Goal: Task Accomplishment & Management: Use online tool/utility

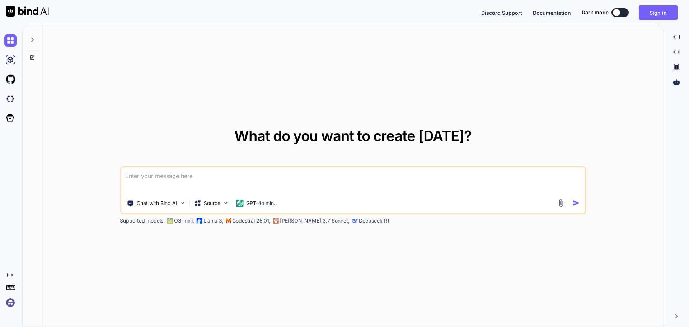
type textarea "x"
click at [245, 175] on textarea at bounding box center [353, 180] width 464 height 27
paste textarea
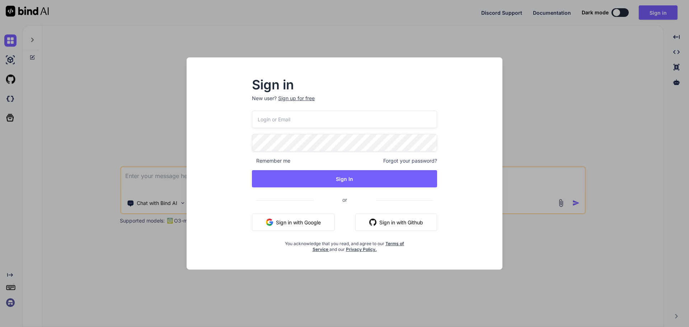
click at [236, 197] on div "Sign in New user? Sign up for free Remember me Forgot your password? Sign In or…" at bounding box center [344, 169] width 304 height 199
click at [311, 224] on button "Sign in with Google" at bounding box center [293, 221] width 83 height 17
click at [527, 112] on div "Sign in New user? Sign up for free Remember me Forgot your password? Sign In or…" at bounding box center [344, 163] width 689 height 327
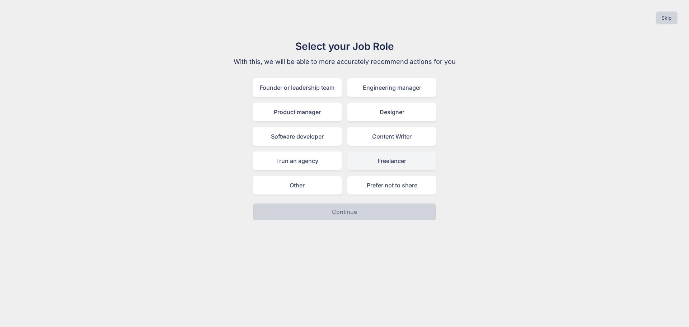
click at [383, 166] on div "Freelancer" at bounding box center [391, 160] width 89 height 19
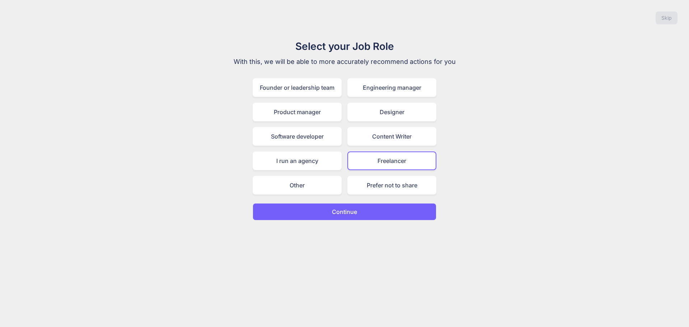
click at [356, 204] on button "Continue" at bounding box center [344, 211] width 184 height 17
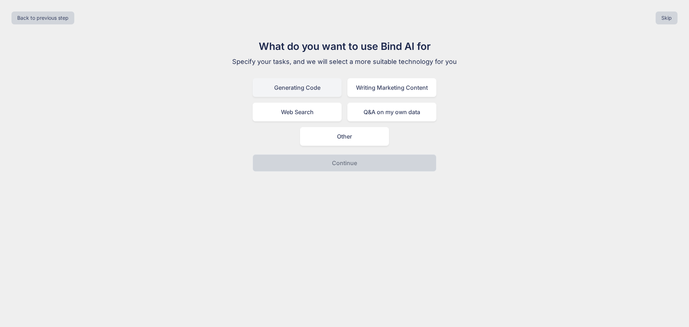
click at [310, 87] on div "Generating Code" at bounding box center [296, 87] width 89 height 19
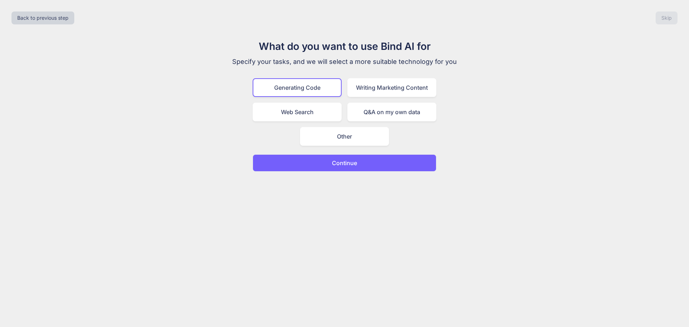
click at [345, 161] on p "Continue" at bounding box center [344, 163] width 25 height 9
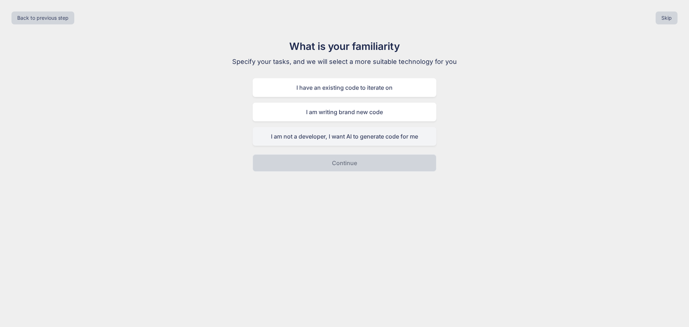
click at [356, 137] on div "I am not a developer, I want AI to generate code for me" at bounding box center [344, 136] width 184 height 19
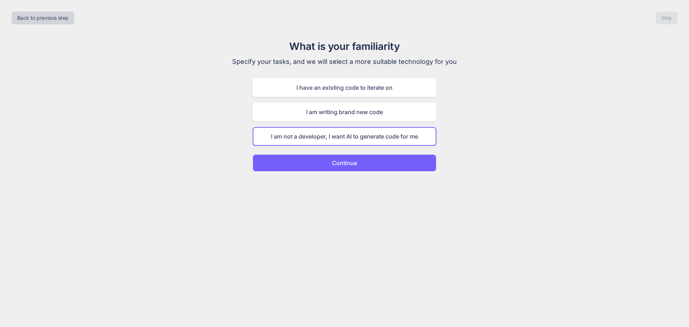
click at [354, 161] on p "Continue" at bounding box center [344, 163] width 25 height 9
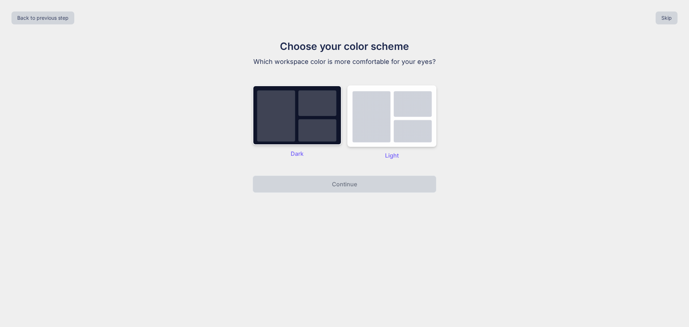
click at [317, 126] on img at bounding box center [296, 115] width 89 height 60
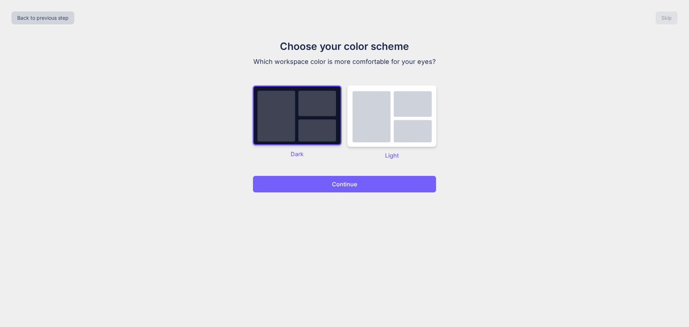
click at [343, 186] on p "Continue" at bounding box center [344, 184] width 25 height 9
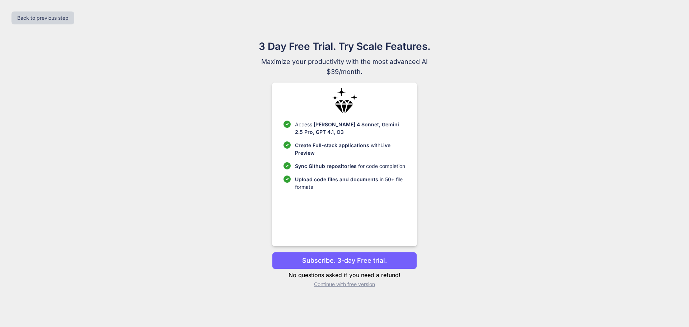
click at [350, 284] on p "Continue with free version" at bounding box center [344, 283] width 145 height 7
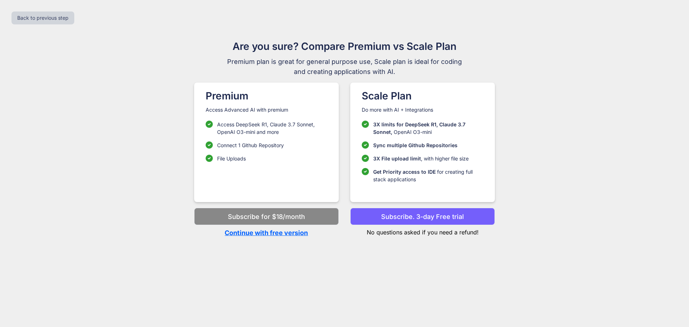
click at [296, 233] on p "Continue with free version" at bounding box center [266, 233] width 145 height 10
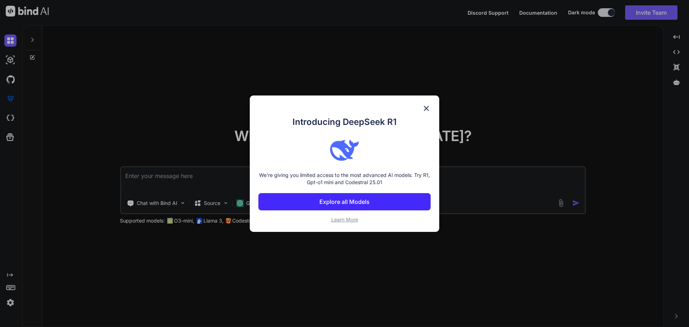
click at [424, 107] on img at bounding box center [426, 108] width 9 height 9
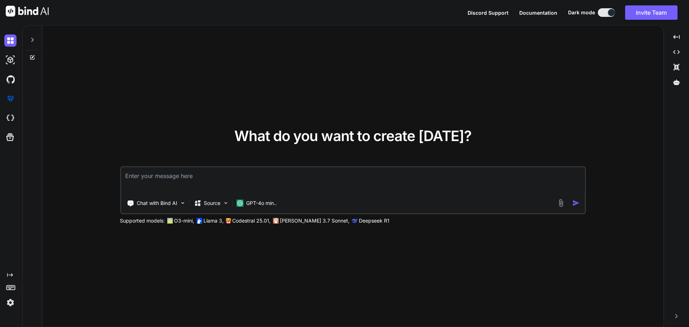
click at [260, 177] on textarea at bounding box center [353, 180] width 464 height 27
paste textarea "A Otchiva é uma plataforma fintech de intermediação cambial peer-to-peer que co…"
type textarea "x"
type textarea "A Otchiva é uma plataforma fintech de intermediação cambial peer-to-peer que co…"
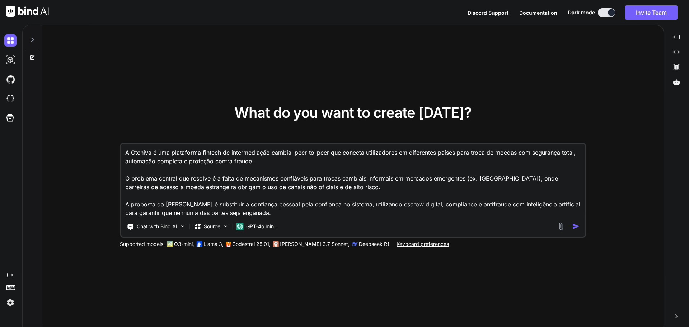
type textarea "x"
type textarea "A Otchiva é uma plataforma fintech de intermediação cambial peer-to-peer que co…"
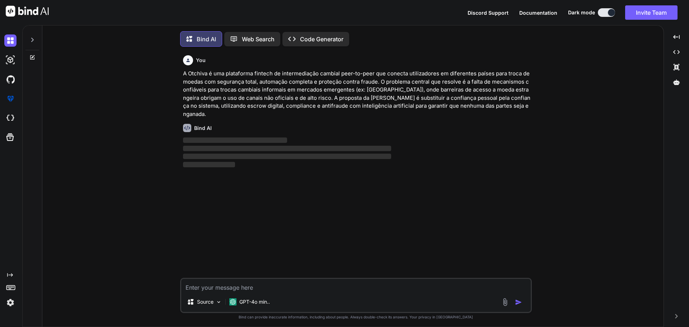
scroll to position [4, 0]
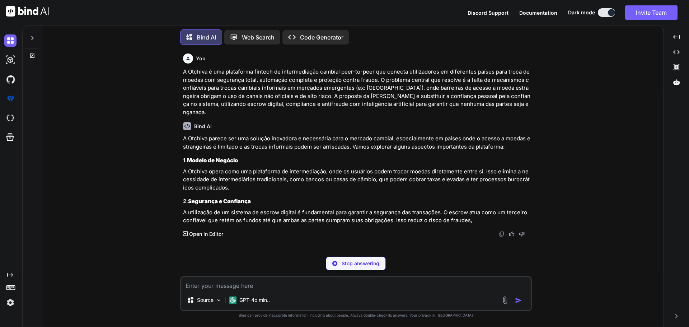
click at [368, 264] on p "Stop answering" at bounding box center [360, 263] width 38 height 7
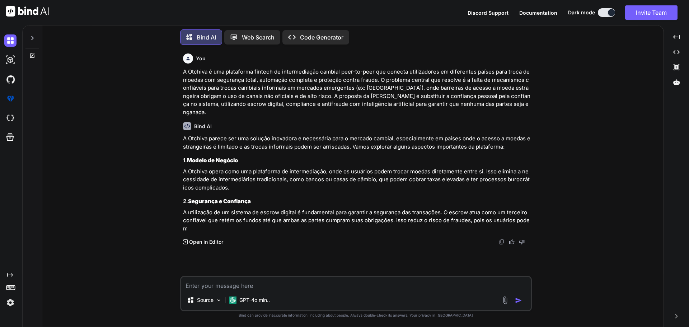
click at [23, 13] on img at bounding box center [27, 11] width 43 height 11
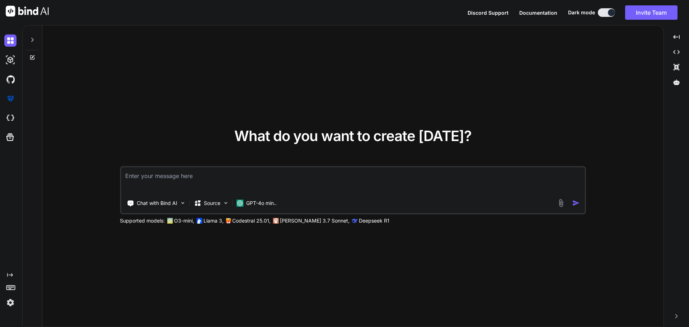
click at [244, 177] on textarea at bounding box center [353, 180] width 464 height 27
paste textarea "A Otchiva é uma plataforma fintech de intermediação cambial peer-to-peer que co…"
type textarea "x"
type textarea "A Otchiva é uma plataforma fintech de intermediação cambial peer-to-peer que co…"
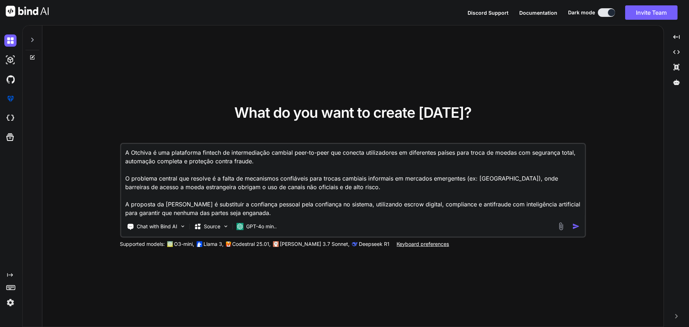
click at [127, 150] on textarea "A Otchiva é uma plataforma fintech de intermediação cambial peer-to-peer que co…" at bounding box center [353, 180] width 464 height 73
type textarea "x"
type textarea "A Otchiva é uma plataforma fintech de intermediação cambial peer-to-peer que co…"
type textarea "x"
type textarea "A Otchiva é uma plataforma fintech de intermediação cambial peer-to-peer que co…"
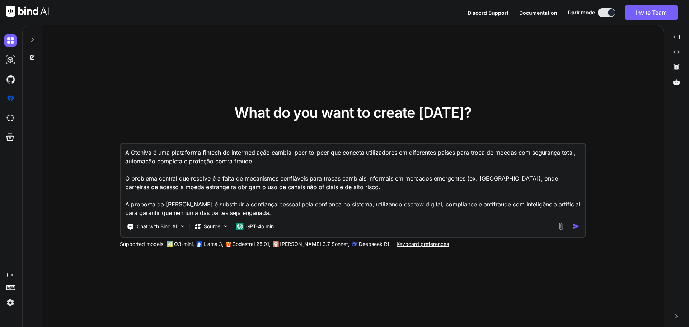
type textarea "x"
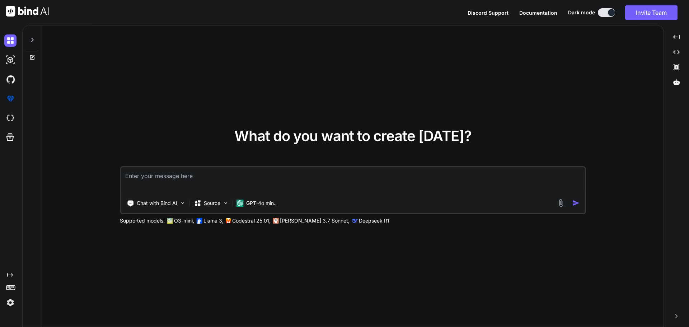
type textarea "x"
type textarea "A"
type textarea "x"
type textarea "At"
type textarea "x"
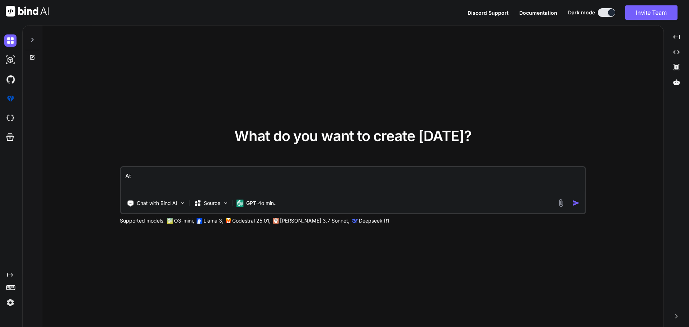
type textarea "Atu"
type textarea "x"
type textarea "Atue"
type textarea "x"
type textarea "Atue"
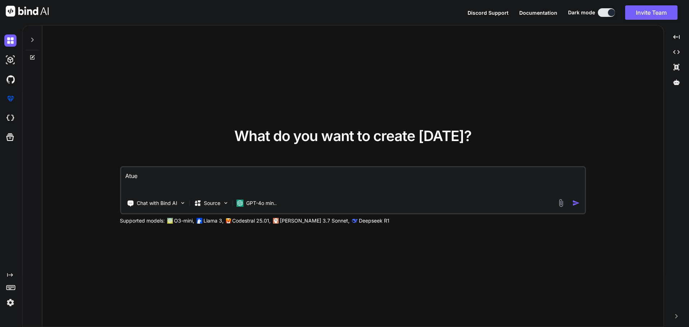
type textarea "x"
type textarea "Atue c"
type textarea "x"
type textarea "Atue co"
type textarea "x"
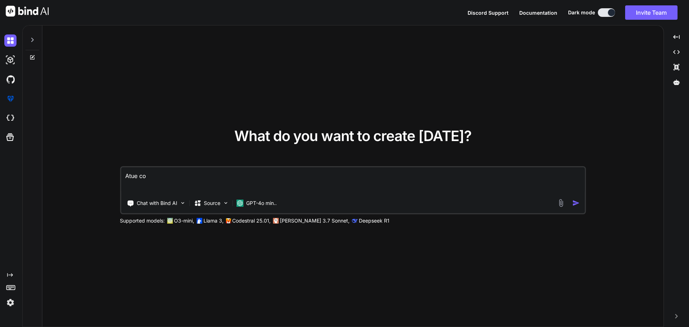
type textarea "Atue com"
type textarea "x"
type textarea "Atue como"
type textarea "x"
type textarea "Atue como"
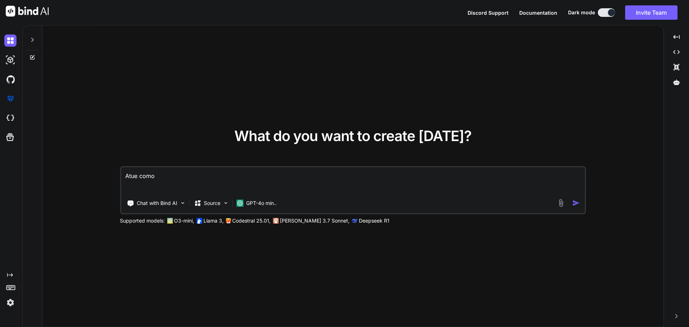
type textarea "x"
type textarea "Atue como m"
type textarea "x"
type textarea "Atue como mi"
type textarea "x"
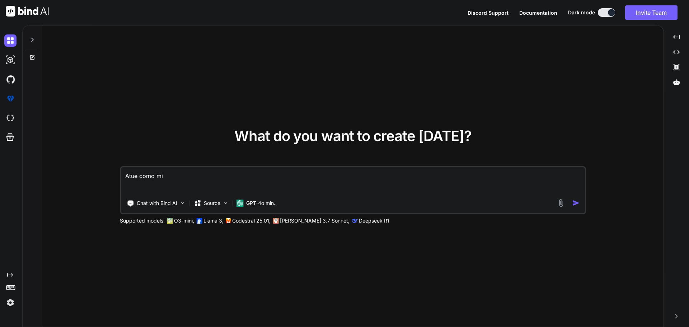
type textarea "Atue como min"
type textarea "x"
type textarea "Atue como minh"
type textarea "x"
type textarea "Atue como minha"
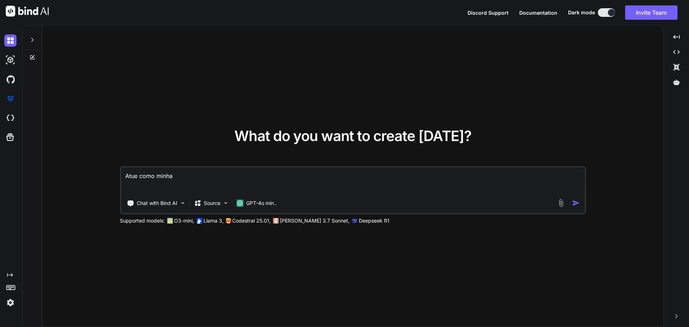
type textarea "x"
type textarea "Atue como minha"
type textarea "x"
type textarea "Atue como minha e"
type textarea "x"
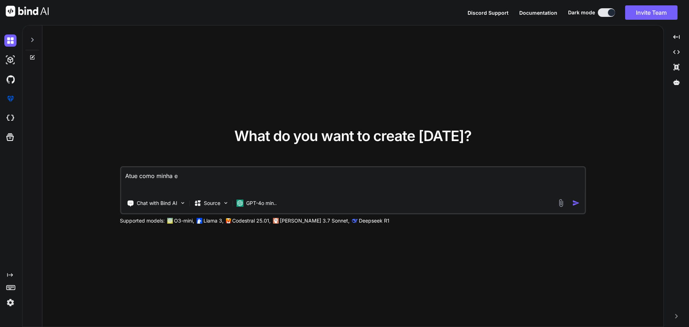
type textarea "Atue como minha eq"
type textarea "x"
type textarea "Atue como minha equ"
type textarea "x"
type textarea "Atue como minha equi"
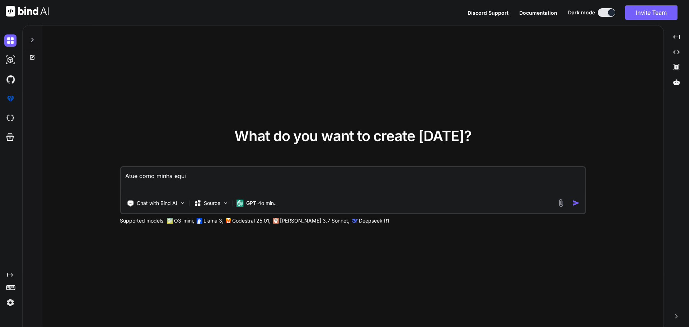
type textarea "x"
type textarea "Atue como minha equip"
type textarea "x"
type textarea "Atue como minha equipa"
type textarea "x"
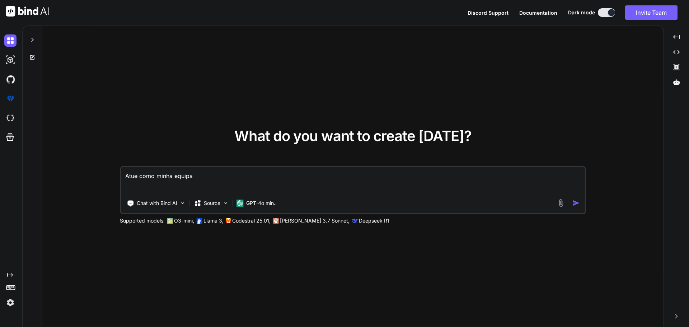
type textarea "Atue como minha equipa"
type textarea "x"
type textarea "Atue como minha equipa d"
type textarea "x"
type textarea "Atue como minha equipa de"
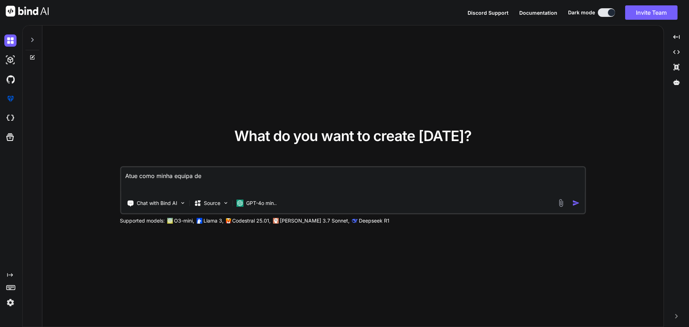
type textarea "x"
type textarea "Atue como minha equipa de"
type textarea "x"
type textarea "Atue como minha equipa de e"
type textarea "x"
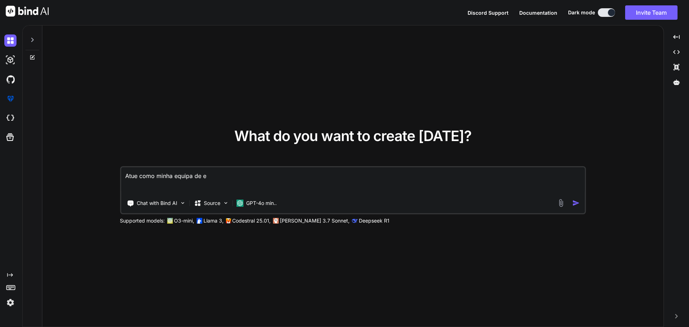
type textarea "Atue como minha equipa de en"
type textarea "x"
type textarea "Atue como minha equipa de eng"
type textarea "x"
type textarea "Atue como minha equipa de enge"
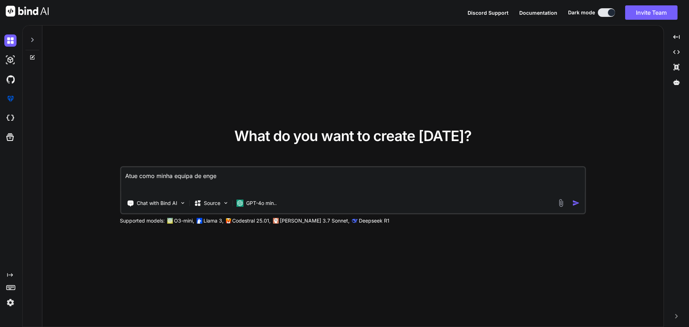
type textarea "x"
type textarea "Atue como minha equipa de engen"
type textarea "x"
type textarea "Atue como minha equipa de engenh"
type textarea "x"
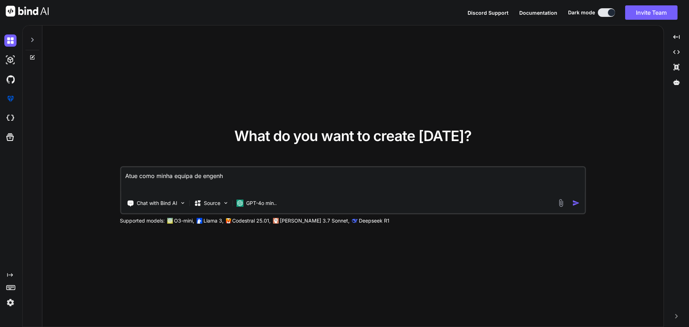
type textarea "Atue como minha equipa de engenhe"
type textarea "x"
type textarea "Atue como minha equipa de engenhei"
type textarea "x"
type textarea "Atue como minha equipa de engenheir"
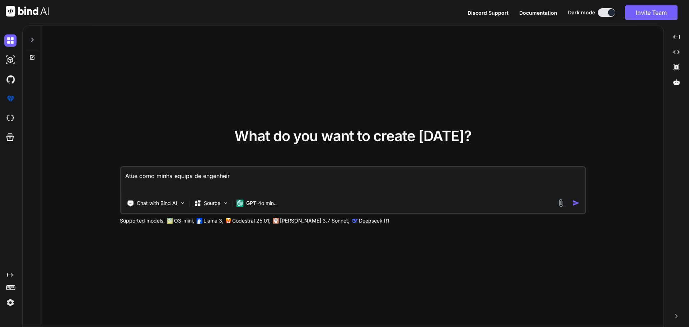
type textarea "x"
type textarea "Atue como minha equipa de engenheiro"
type textarea "x"
type textarea "Atue como minha equipa de engenheiros"
type textarea "x"
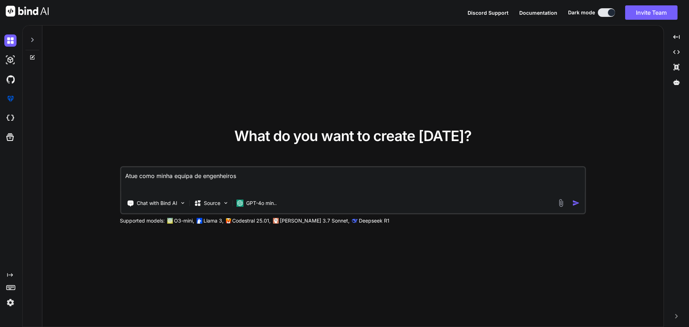
type textarea "Atue como minha equipa de engenheiros"
type textarea "x"
type textarea "Atue como minha equipa de engenheiros e"
type textarea "x"
type textarea "Atue como minha equipa de engenheiros es"
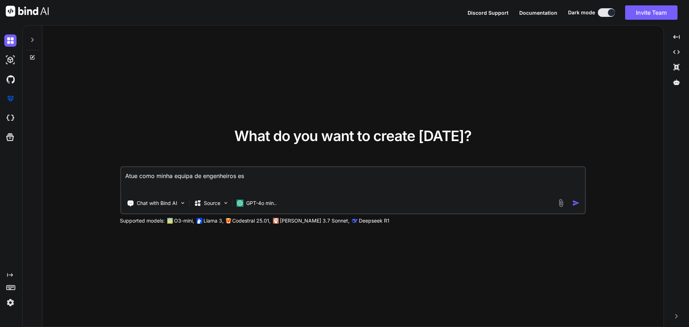
type textarea "x"
type textarea "Atue como minha equipa de engenheiros esp"
type textarea "x"
type textarea "Atue como minha equipa de engenheiros espe"
type textarea "x"
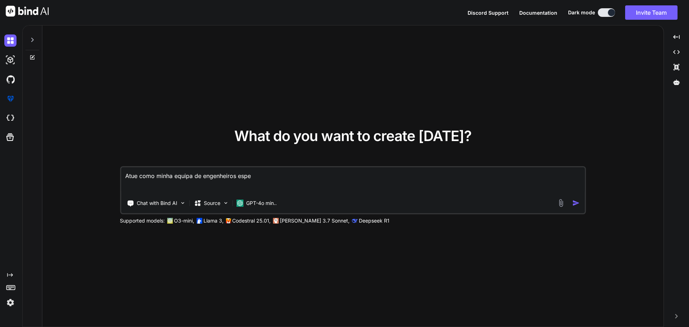
type textarea "Atue como minha equipa de engenheiros espec"
type textarea "x"
type textarea "Atue como minha equipa de engenheiros especi"
type textarea "x"
type textarea "Atue como minha equipa de engenheiros especia"
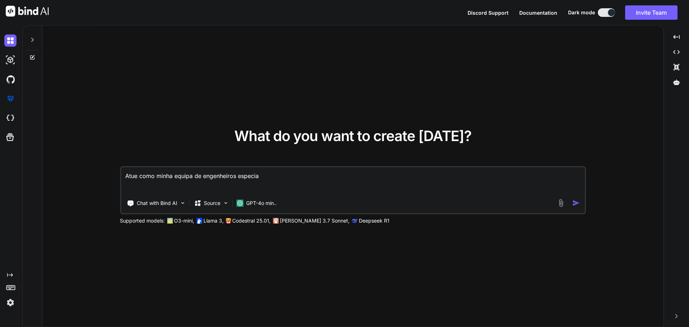
type textarea "x"
type textarea "Atue como minha equipa de engenheiros especial"
type textarea "x"
type textarea "Atue como minha equipa de engenheiros especiali"
type textarea "x"
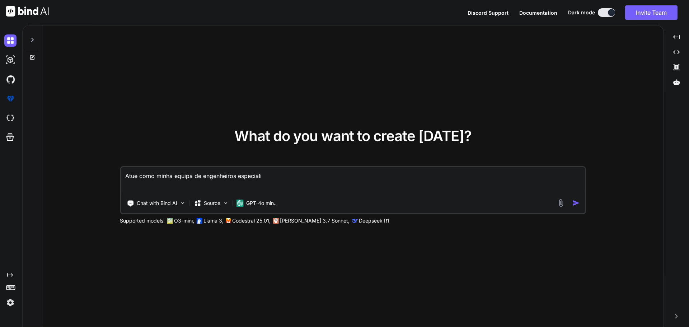
type textarea "Atue como minha equipa de engenheiros especialis"
type textarea "x"
type textarea "Atue como minha equipa de engenheiros especialist"
type textarea "x"
type textarea "Atue como minha equipa de engenheiros especialista"
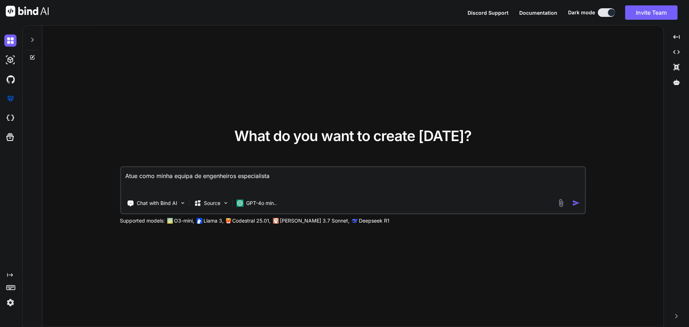
type textarea "x"
type textarea "Atue como minha equipa de engenheiros especialistas"
type textarea "x"
type textarea "Atue como minha equipa de engenheiros especialistas"
type textarea "x"
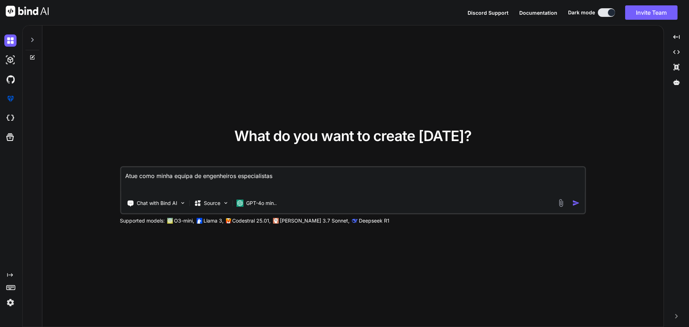
type textarea "Atue como minha equipa de engenheiros especialistas e"
type textarea "x"
type textarea "Atue como minha equipa de engenheiros especialistas em"
type textarea "x"
type textarea "Atue como minha equipa de engenheiros especialistas em"
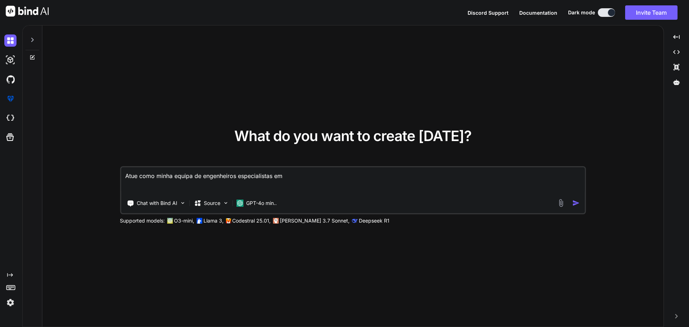
type textarea "x"
type textarea "Atue como minha equipa de engenheiros especialistas em d"
type textarea "x"
type textarea "Atue como minha equipa de engenheiros especialistas em de"
type textarea "x"
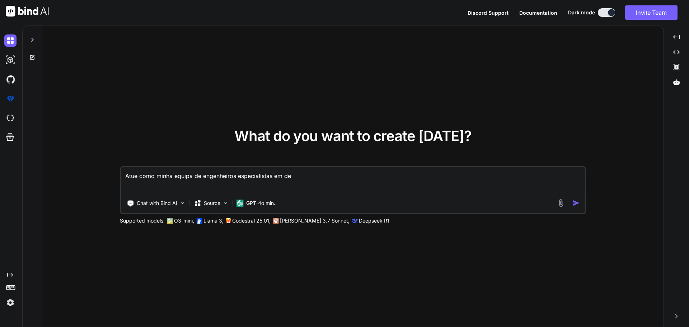
type textarea "Atue como minha equipa de engenheiros especialistas em des"
type textarea "x"
type textarea "Atue como minha equipa de engenheiros especialistas em desn"
type textarea "x"
type textarea "Atue como minha equipa de engenheiros especialistas em desne"
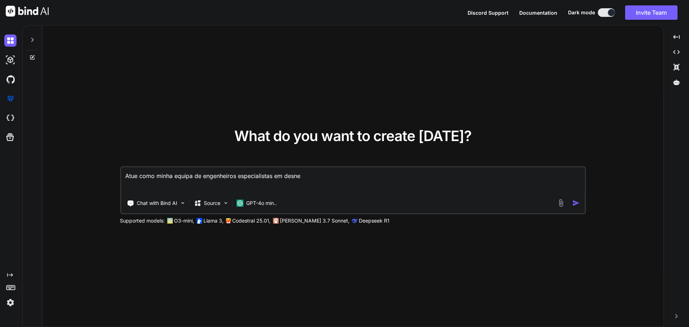
type textarea "x"
type textarea "Atue como minha equipa de engenheiros especialistas em desne«"
type textarea "x"
type textarea "Atue como minha equipa de engenheiros especialistas em desne««"
type textarea "x"
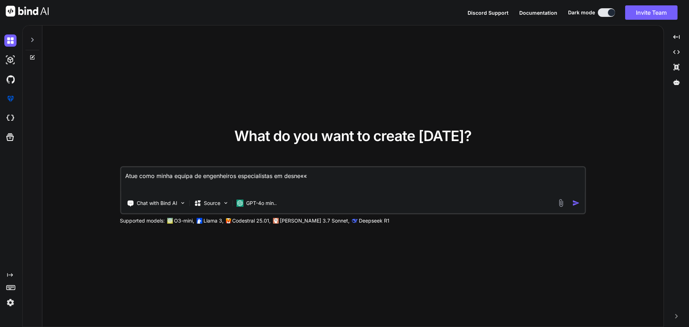
type textarea "Atue como minha equipa de engenheiros especialistas em desne«"
type textarea "x"
type textarea "Atue como minha equipa de engenheiros especialistas em desne"
type textarea "x"
type textarea "Atue como minha equipa de engenheiros especialistas em desn"
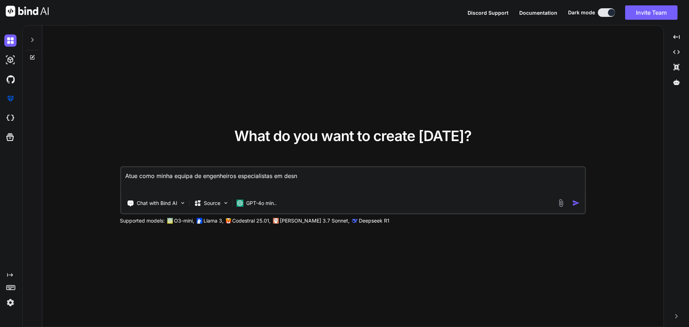
type textarea "x"
type textarea "Atue como minha equipa de engenheiros especialistas em des"
type textarea "x"
type textarea "Atue como minha equipa de engenheiros especialistas em dese"
type textarea "x"
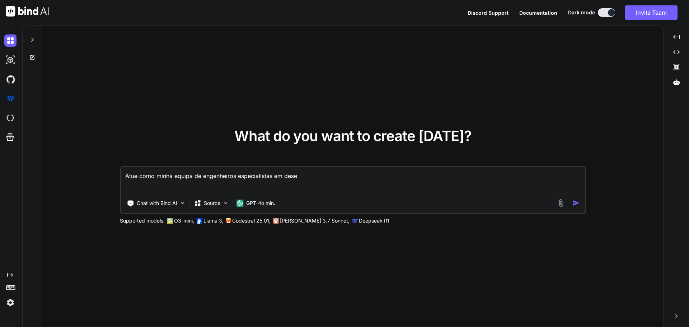
type textarea "Atue como minha equipa de engenheiros especialistas em desen"
type textarea "x"
type textarea "Atue como minha equipa de engenheiros especialistas em desenv"
type textarea "x"
type textarea "Atue como minha equipa de engenheiros especialistas em desenvo"
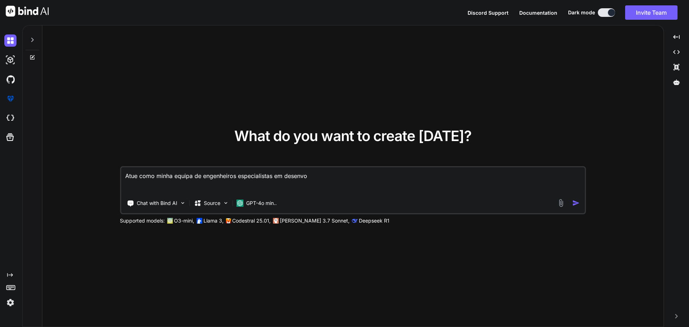
type textarea "x"
type textarea "Atue como minha equipa de engenheiros especialistas em desenvol"
type textarea "x"
type textarea "Atue como minha equipa de engenheiros especialistas em desenvolv"
type textarea "x"
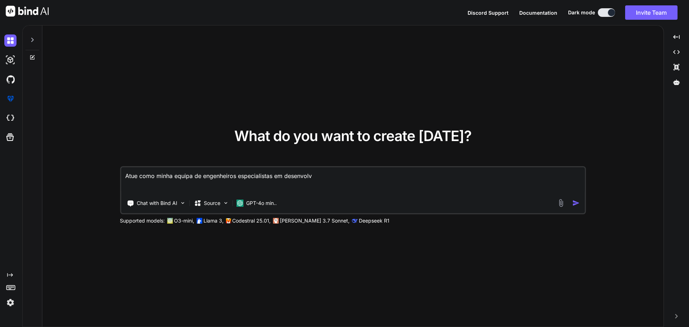
type textarea "Atue como minha equipa de engenheiros especialistas em desenvolvi"
type textarea "x"
type textarea "Atue como minha equipa de engenheiros especialistas em desenvolvim"
type textarea "x"
type textarea "Atue como minha equipa de engenheiros especialistas em desenvolvimw"
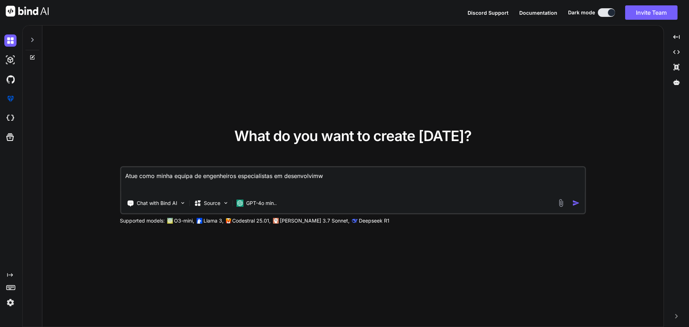
type textarea "x"
type textarea "Atue como minha equipa de engenheiros especialistas em desenvolvimwn"
type textarea "x"
type textarea "Atue como minha equipa de engenheiros especialistas em desenvolvimw"
type textarea "x"
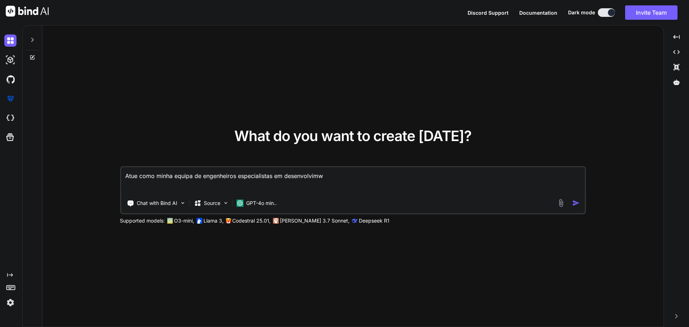
type textarea "Atue como minha equipa de engenheiros especialistas em desenvolvim"
type textarea "x"
type textarea "Atue como minha equipa de engenheiros especialistas em desenvolvime"
type textarea "x"
type textarea "Atue como minha equipa de engenheiros especialistas em desenvolvimen"
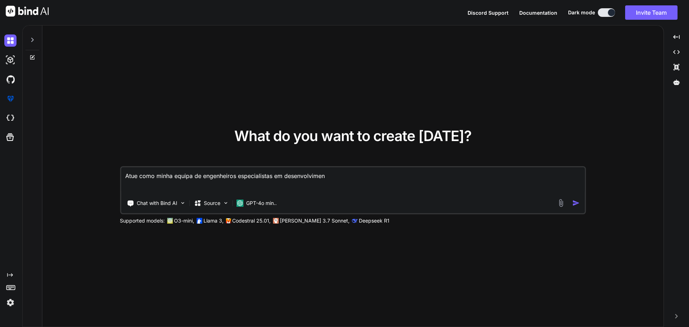
type textarea "x"
type textarea "Atue como minha equipa de engenheiros especialistas em desenvolviment"
type textarea "x"
type textarea "Atue como minha equipa de engenheiros especialistas em desenvolvimento"
type textarea "x"
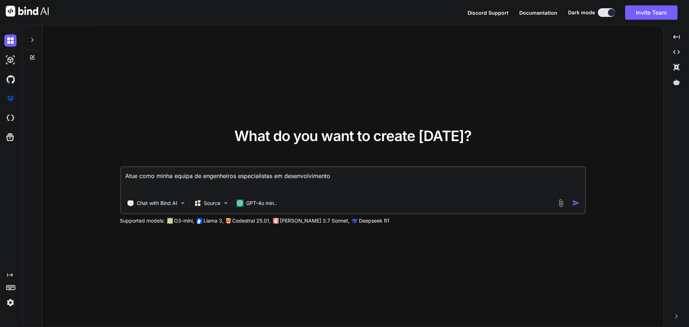
type textarea "Atue como minha equipa de engenheiros especialistas em desenvolvimento"
type textarea "x"
type textarea "Atue como minha equipa de engenheiros especialistas em desenvolvimento d"
type textarea "x"
type textarea "Atue como minha equipa de engenheiros especialistas em desenvolvimento de"
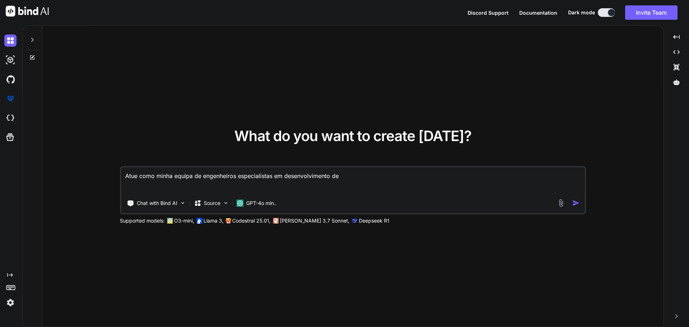
type textarea "x"
type textarea "Atue como minha equipa de engenheiros especialistas em desenvolvimento de"
type textarea "x"
type textarea "Atue como minha equipa de engenheiros especialistas em desenvolvimento de s"
type textarea "x"
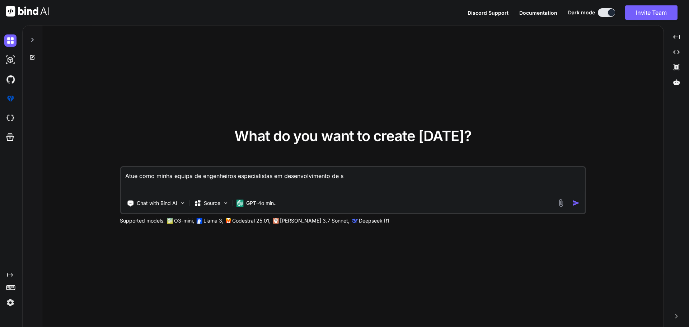
type textarea "Atue como minha equipa de engenheiros especialistas em desenvolvimento de so"
type textarea "x"
type textarea "Atue como minha equipa de engenheiros especialistas em desenvolvimento de sof"
type textarea "x"
type textarea "Atue como minha equipa de engenheiros especialistas em desenvolvimento de soft"
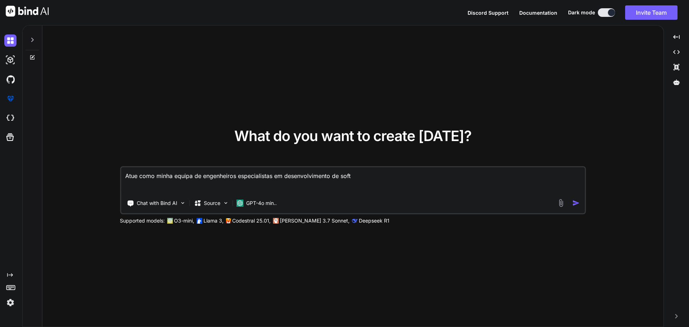
type textarea "x"
type textarea "Atue como minha equipa de engenheiros especialistas em desenvolvimento de softw"
type textarea "x"
type textarea "Atue como minha equipa de engenheiros especialistas em desenvolvimento de softwa"
type textarea "x"
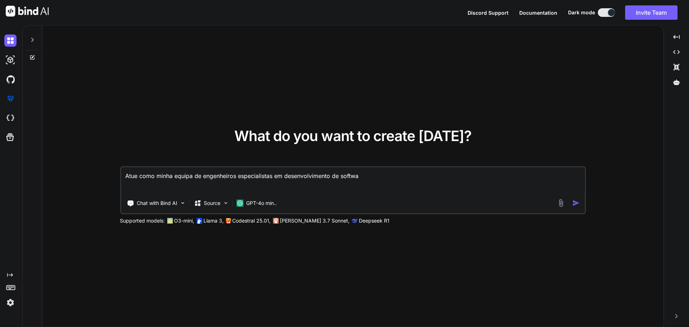
type textarea "Atue como minha equipa de engenheiros especialistas em desenvolvimento de softw…"
paste textarea "A Otchiva é uma plataforma fintech de intermediação cambial peer-to-peer que co…"
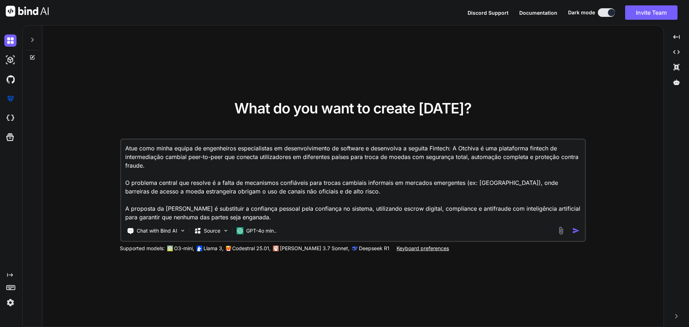
paste textarea "Objetivos do Produto Garantir segurança em trocas cambiais informais, eliminand…"
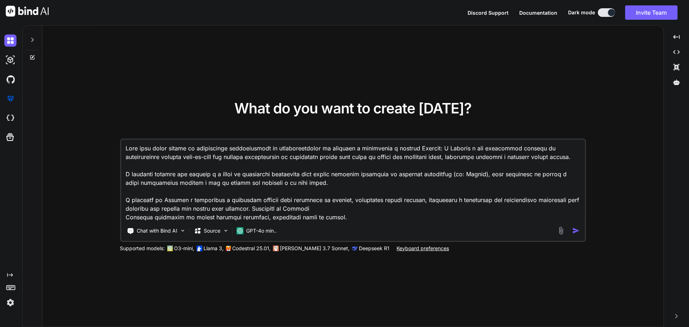
scroll to position [53, 0]
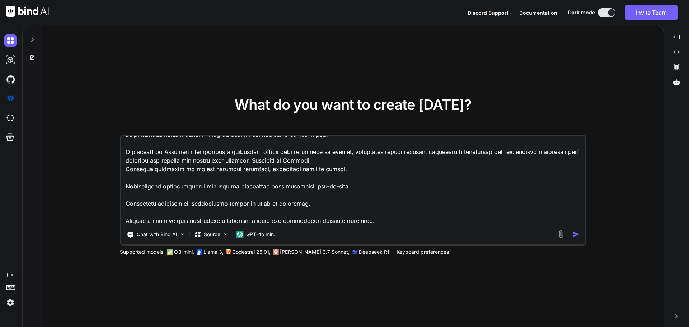
paste textarea "Requisitos Funcionais Registo seguro com KYC digital. Criação e gestão de ofert…"
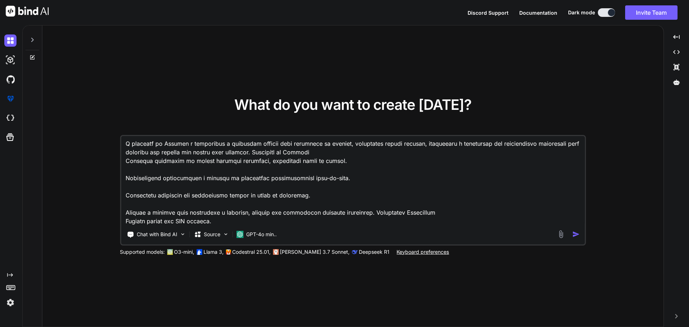
scroll to position [182, 0]
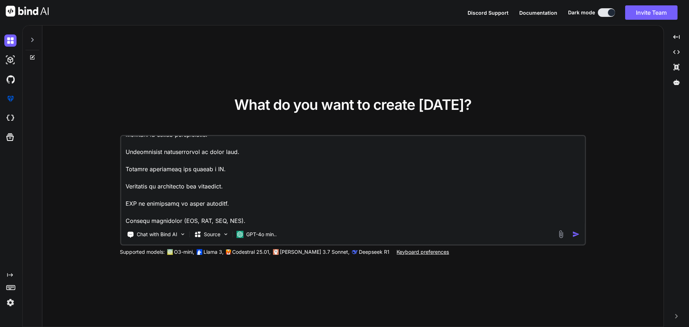
paste textarea "Requisitos Não Funcionais Disponibilidade: 99.9% uptime na Fase 1, 99.99% na Fa…"
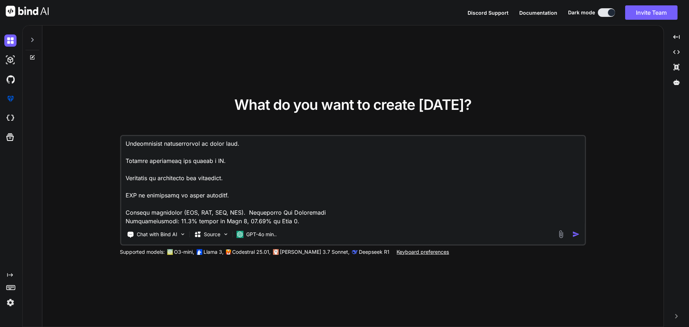
scroll to position [277, 0]
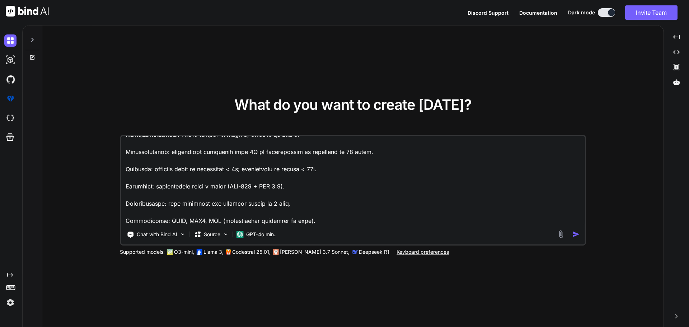
paste textarea "Arquitetura inicial (Mês 1-2) Configuração de ambiente dev/teste/prod (CI/CD em…"
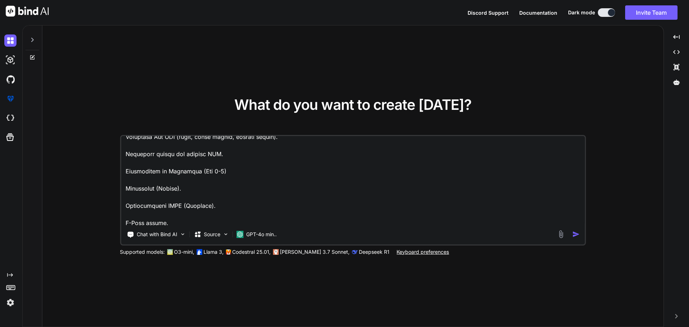
scroll to position [558, 0]
drag, startPoint x: 229, startPoint y: 181, endPoint x: 197, endPoint y: 180, distance: 32.0
click at [197, 180] on textarea at bounding box center [353, 180] width 464 height 89
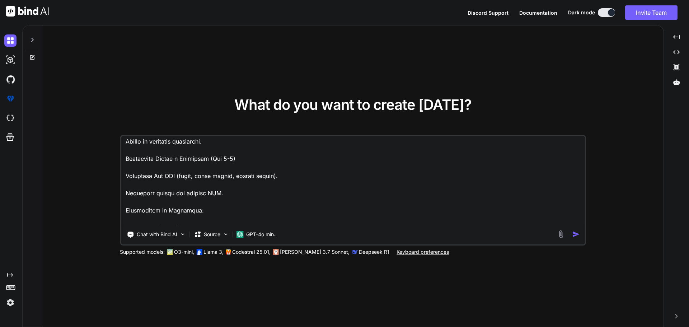
scroll to position [519, 0]
drag, startPoint x: 245, startPoint y: 167, endPoint x: 213, endPoint y: 167, distance: 32.3
click at [213, 167] on textarea at bounding box center [353, 180] width 464 height 89
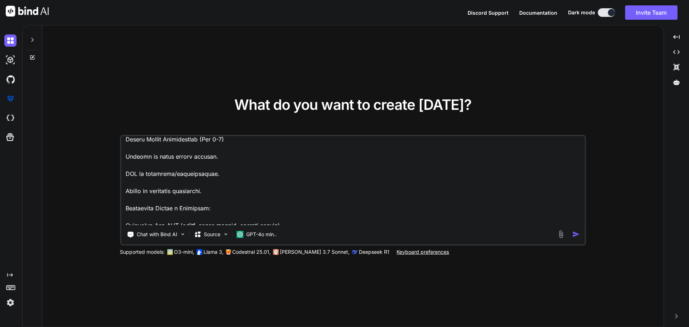
scroll to position [455, 0]
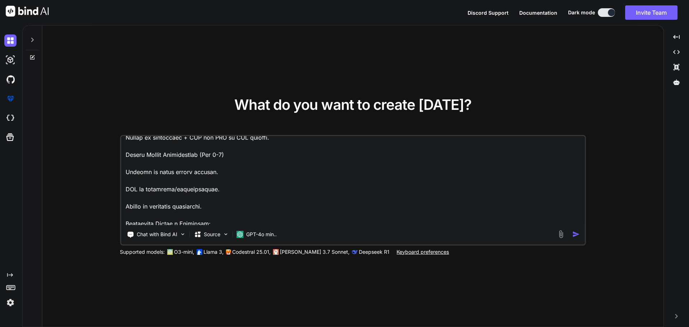
drag, startPoint x: 235, startPoint y: 164, endPoint x: 202, endPoint y: 162, distance: 33.4
click at [202, 162] on textarea at bounding box center [353, 180] width 464 height 89
drag, startPoint x: 229, startPoint y: 161, endPoint x: 199, endPoint y: 164, distance: 29.6
click at [199, 164] on textarea at bounding box center [353, 180] width 464 height 89
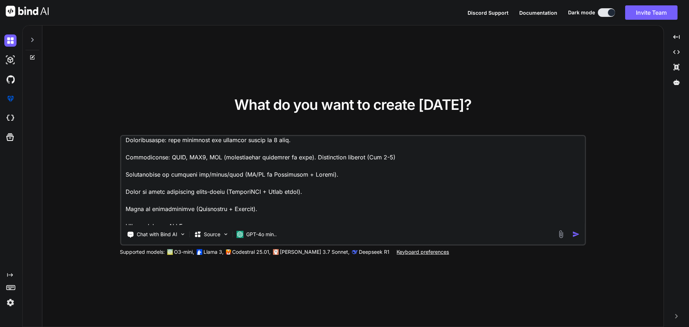
scroll to position [331, 0]
drag, startPoint x: 392, startPoint y: 166, endPoint x: 361, endPoint y: 167, distance: 30.9
click at [361, 167] on textarea at bounding box center [353, 180] width 464 height 89
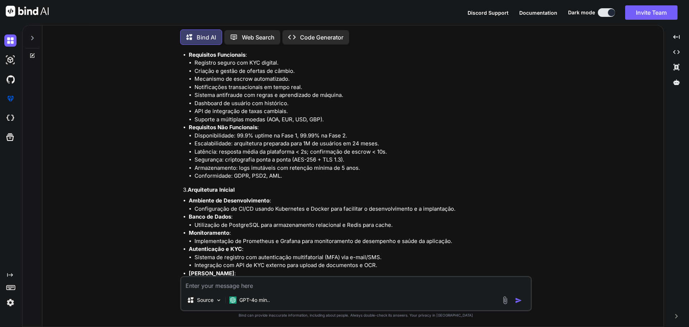
scroll to position [259, 0]
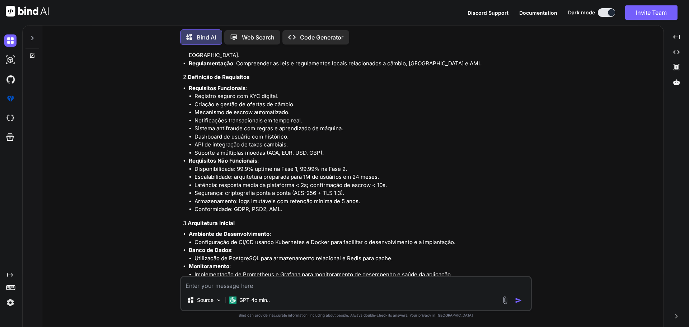
click at [427, 219] on h4 "3. Arquitetura Inicial" at bounding box center [356, 223] width 347 height 8
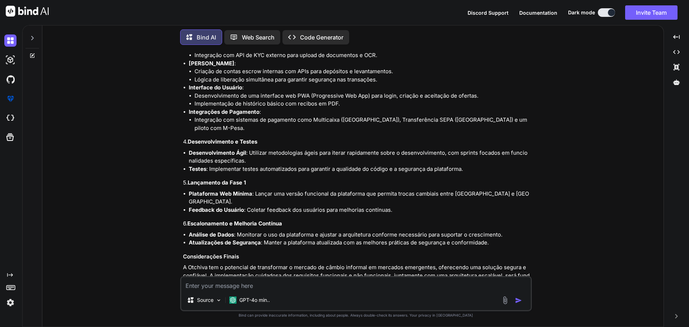
scroll to position [511, 0]
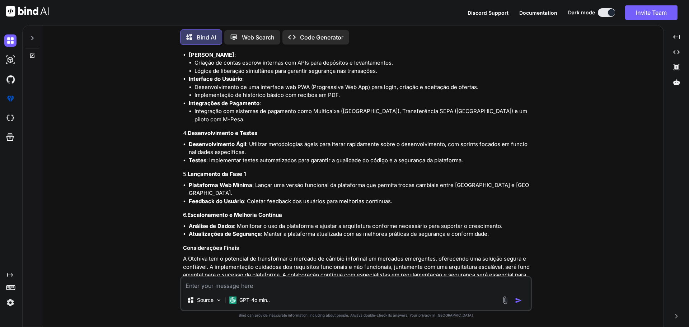
click at [203, 293] on p "Open in Editor" at bounding box center [206, 296] width 34 height 7
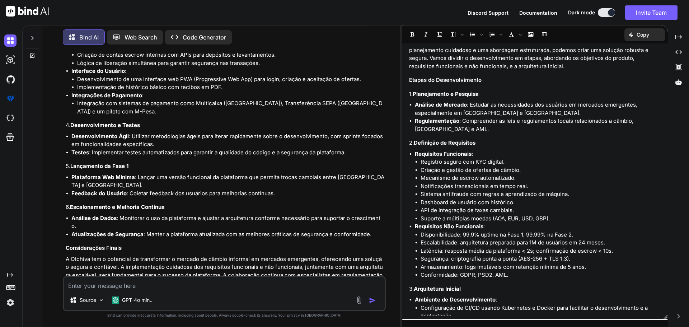
scroll to position [0, 0]
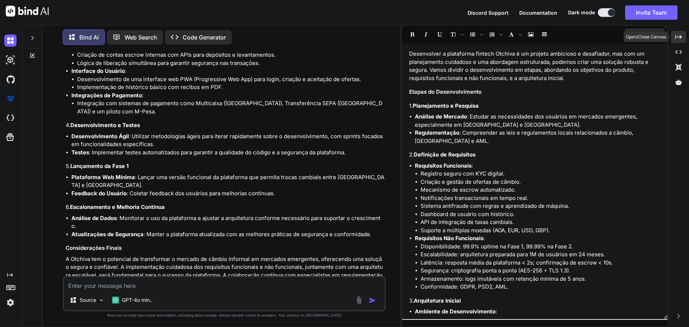
click at [681, 36] on icon at bounding box center [678, 37] width 6 height 4
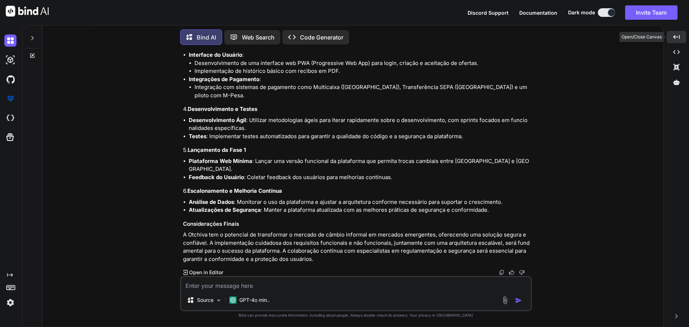
scroll to position [511, 0]
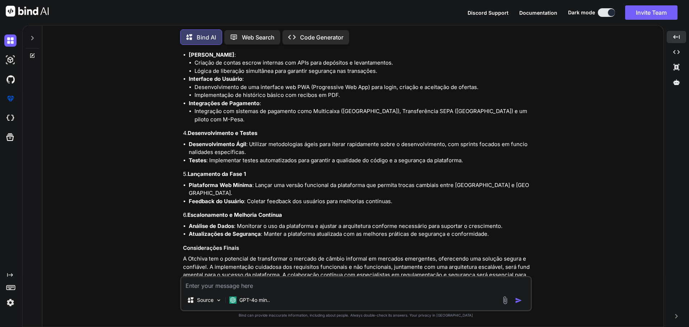
click at [313, 37] on p "Code Generator" at bounding box center [321, 37] width 43 height 9
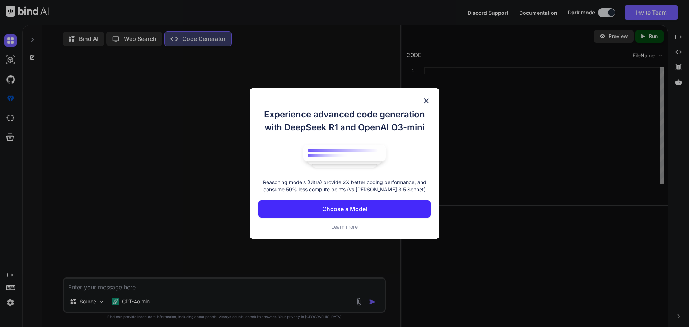
click at [426, 99] on img at bounding box center [426, 100] width 9 height 9
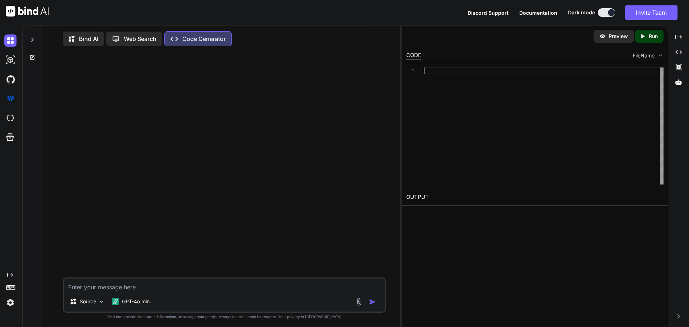
click at [431, 72] on div at bounding box center [544, 125] width 240 height 117
click at [88, 40] on p "Bind AI" at bounding box center [88, 38] width 19 height 9
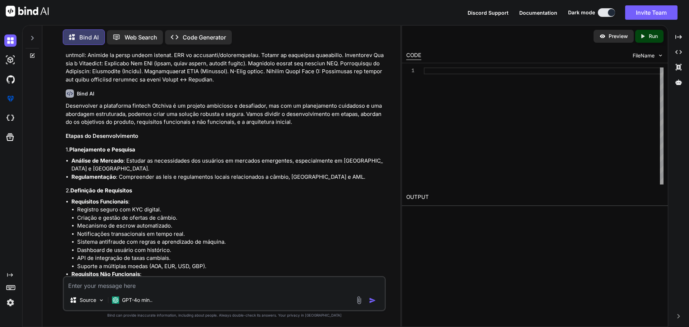
scroll to position [161, 0]
click at [70, 95] on img at bounding box center [70, 94] width 8 height 8
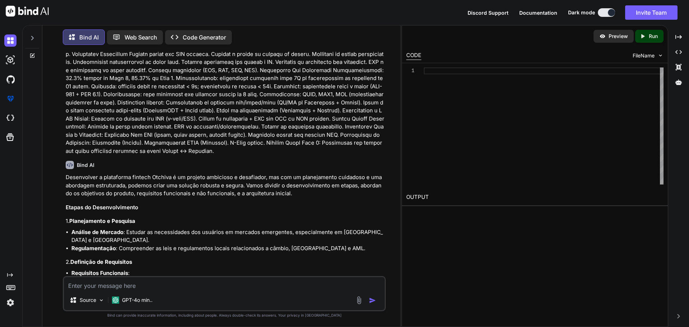
scroll to position [91, 0]
click at [66, 176] on p "Desenvolver a plataforma fintech Otchiva é um projeto ambicioso e desafiador, m…" at bounding box center [225, 185] width 318 height 24
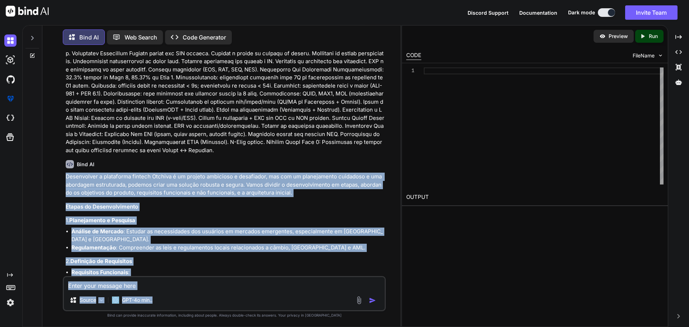
scroll to position [543, 0]
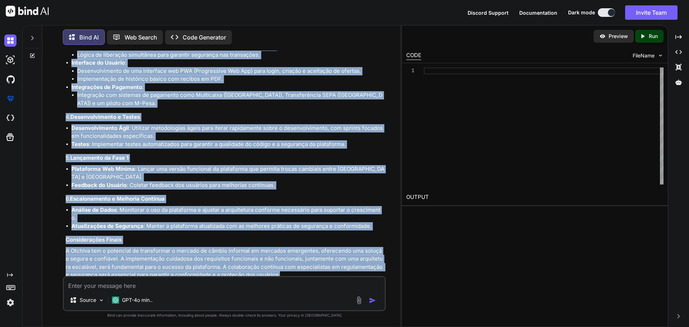
drag, startPoint x: 66, startPoint y: 175, endPoint x: 284, endPoint y: 263, distance: 235.0
copy div "Loremipsumd s ametconsec adipisc Elitsed d ei tempori utlaboree d magnaaliqu, e…"
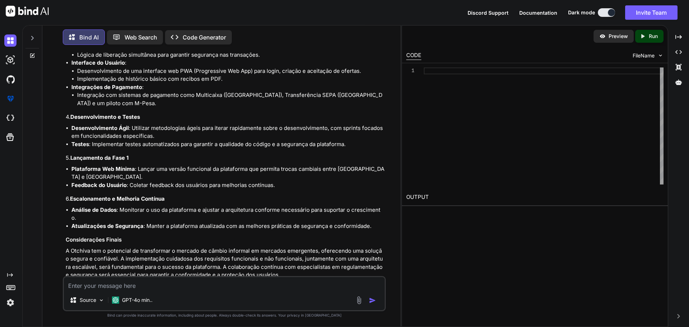
click at [374, 41] on div "Bind AI Web Search Created with Pixso. Code Generator" at bounding box center [224, 37] width 323 height 21
click at [604, 41] on div "Preview" at bounding box center [613, 36] width 40 height 13
click at [190, 33] on p "Code Generator" at bounding box center [204, 37] width 43 height 9
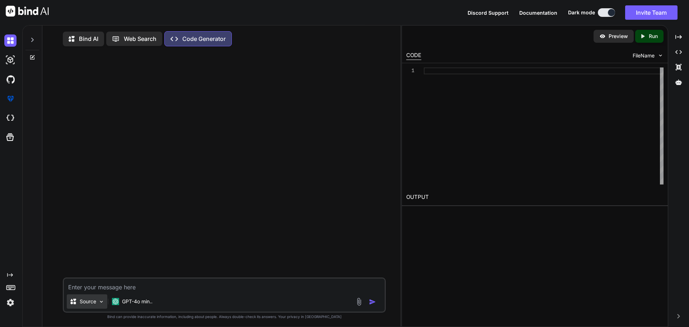
click at [105, 302] on div "Source" at bounding box center [87, 301] width 41 height 14
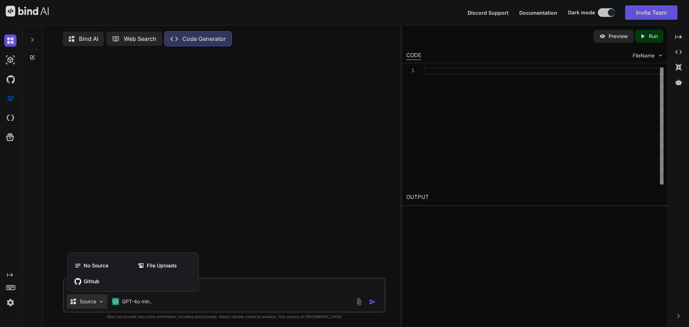
click at [278, 298] on div at bounding box center [344, 163] width 689 height 327
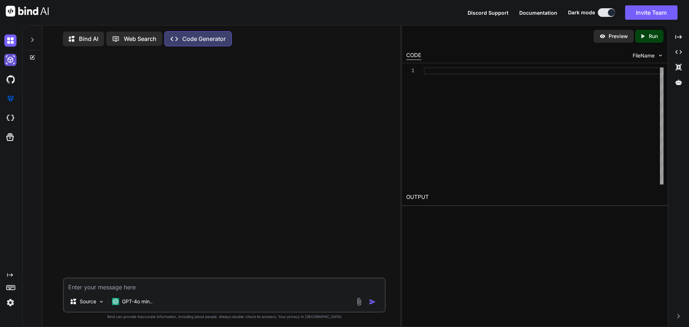
click at [10, 58] on img at bounding box center [10, 60] width 12 height 12
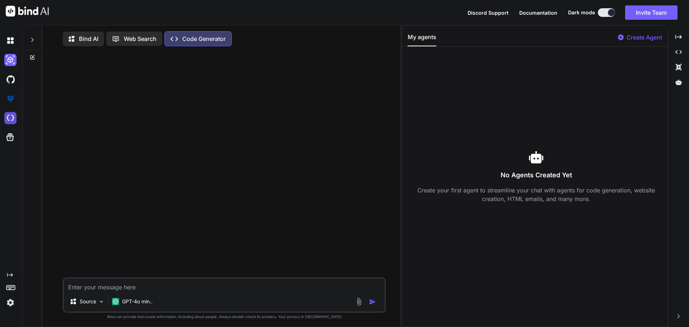
click at [10, 123] on img at bounding box center [10, 118] width 12 height 12
click at [80, 42] on p "Bind AI" at bounding box center [88, 38] width 19 height 9
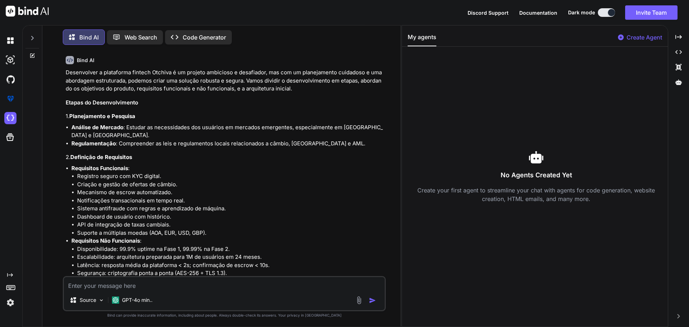
scroll to position [195, 0]
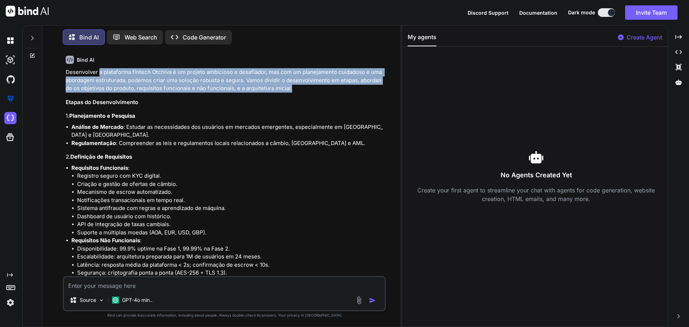
drag, startPoint x: 99, startPoint y: 72, endPoint x: 295, endPoint y: 87, distance: 196.3
click at [295, 87] on p "Desenvolver a plataforma fintech Otchiva é um projeto ambicioso e desafiador, m…" at bounding box center [225, 80] width 318 height 24
copy p "a plataforma fintech Otchiva é um projeto ambicioso e desafiador, mas com um pl…"
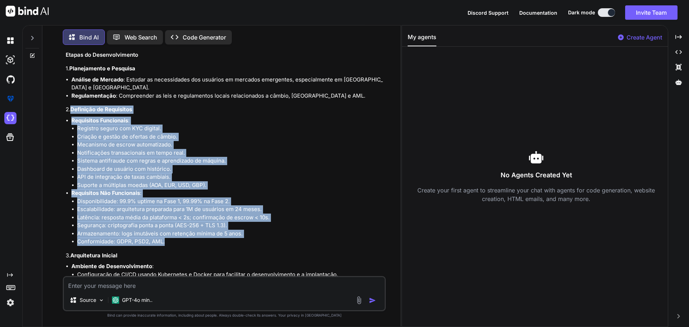
drag, startPoint x: 71, startPoint y: 107, endPoint x: 171, endPoint y: 241, distance: 167.6
click at [171, 241] on div "Desenvolver a plataforma fintech Otchiva é um projeto ambicioso e desafiador, m…" at bounding box center [225, 300] width 318 height 558
copy div "Definição de Requisitos Requisitos Funcionais : Registro seguro com KYC digital…"
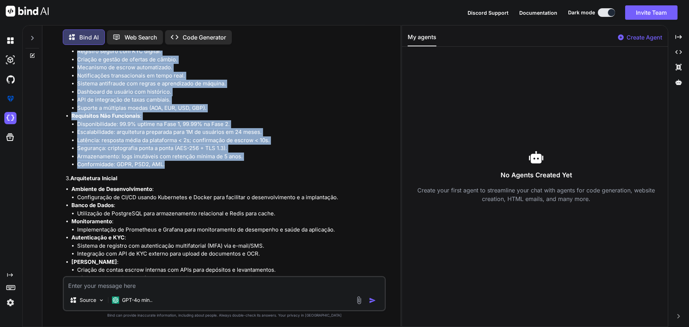
scroll to position [320, 0]
click at [79, 117] on strong "Requisitos Não Funcionais" at bounding box center [105, 115] width 69 height 7
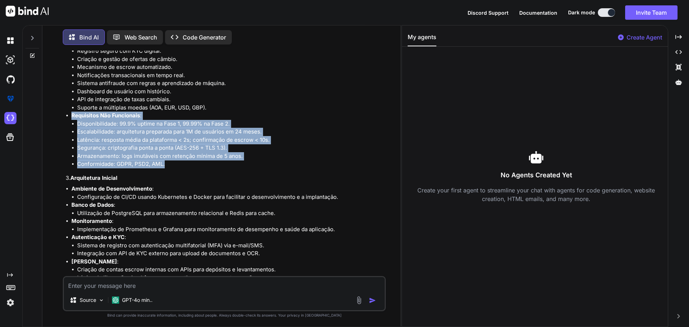
drag, startPoint x: 72, startPoint y: 115, endPoint x: 167, endPoint y: 165, distance: 107.6
click at [167, 165] on li "Requisitos Não Funcionais : Disponibilidade: 99.9% uptime na Fase 1, 99.99% na …" at bounding box center [227, 140] width 313 height 57
copy li "Requisitos Não Funcionais : Disponibilidade: 99.9% uptime na Fase 1, 99.99% na …"
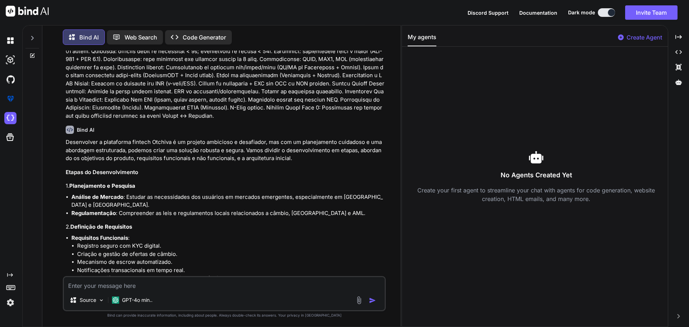
scroll to position [114, 0]
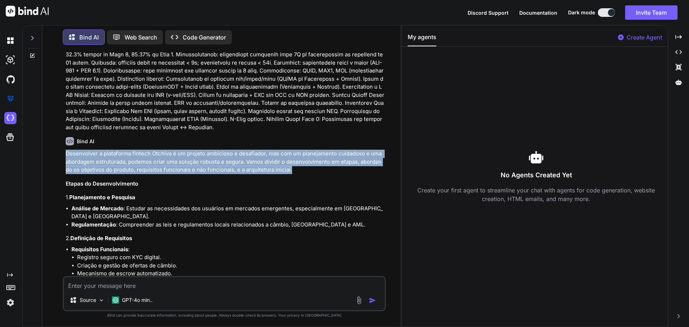
drag, startPoint x: 66, startPoint y: 152, endPoint x: 296, endPoint y: 172, distance: 230.8
click at [296, 172] on p "Desenvolver a plataforma fintech Otchiva é um projeto ambicioso e desafiador, m…" at bounding box center [225, 162] width 318 height 24
copy p "Desenvolver a plataforma fintech Otchiva é um projeto ambicioso e desafiador, m…"
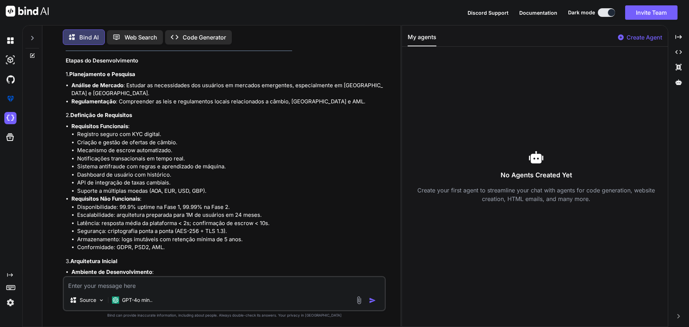
scroll to position [237, 0]
drag, startPoint x: 73, startPoint y: 126, endPoint x: 104, endPoint y: 129, distance: 30.7
click at [104, 129] on strong "Requisitos Funcionais" at bounding box center [99, 125] width 57 height 7
click at [71, 124] on strong "Requisitos Funcionais" at bounding box center [99, 125] width 57 height 7
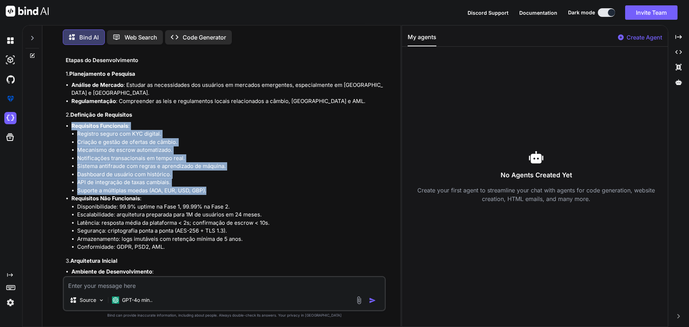
drag, startPoint x: 71, startPoint y: 124, endPoint x: 209, endPoint y: 190, distance: 153.2
click at [209, 190] on li "Requisitos Funcionais : Registro seguro com KYC digital. Criação e gestão de of…" at bounding box center [227, 158] width 313 height 73
copy li "Requisitos Funcionais : Registro seguro com KYC digital. Criação e gestão de of…"
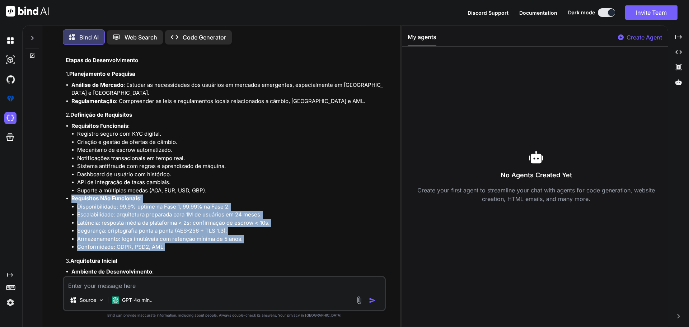
drag, startPoint x: 71, startPoint y: 198, endPoint x: 179, endPoint y: 246, distance: 117.8
click at [179, 246] on li "Requisitos Não Funcionais : Disponibilidade: 99.9% uptime na Fase 1, 99.99% na …" at bounding box center [227, 222] width 313 height 57
copy li "Requisitos Não Funcionais : Disponibilidade: 99.9% uptime na Fase 1, 99.99% na …"
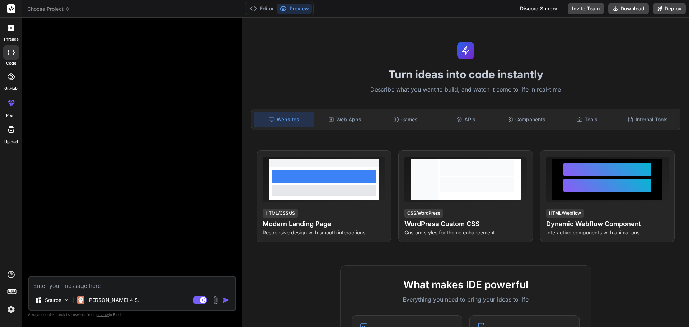
type textarea "x"
